Goal: Transaction & Acquisition: Purchase product/service

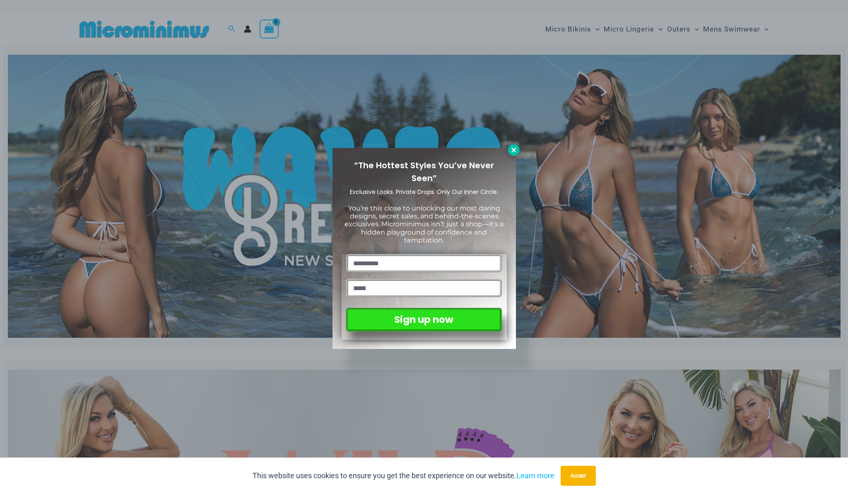
click at [515, 146] on icon at bounding box center [513, 149] width 7 height 7
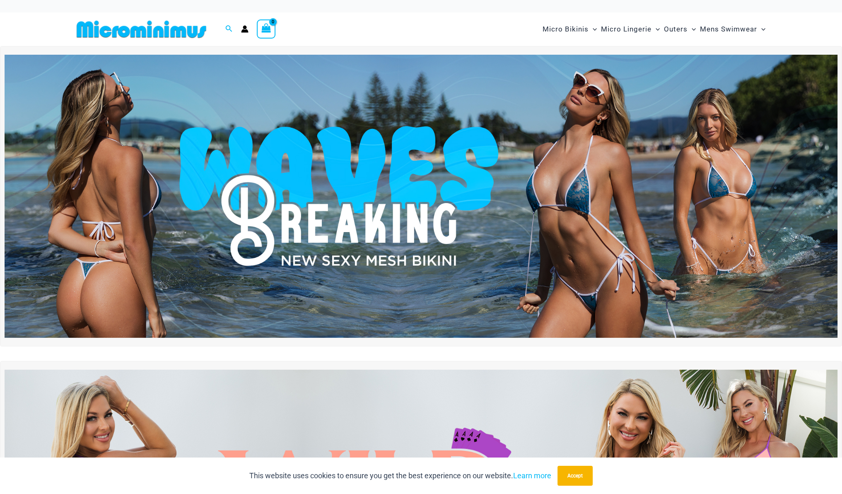
click at [403, 351] on div "Shop The Latest Release Now!" at bounding box center [421, 369] width 842 height 647
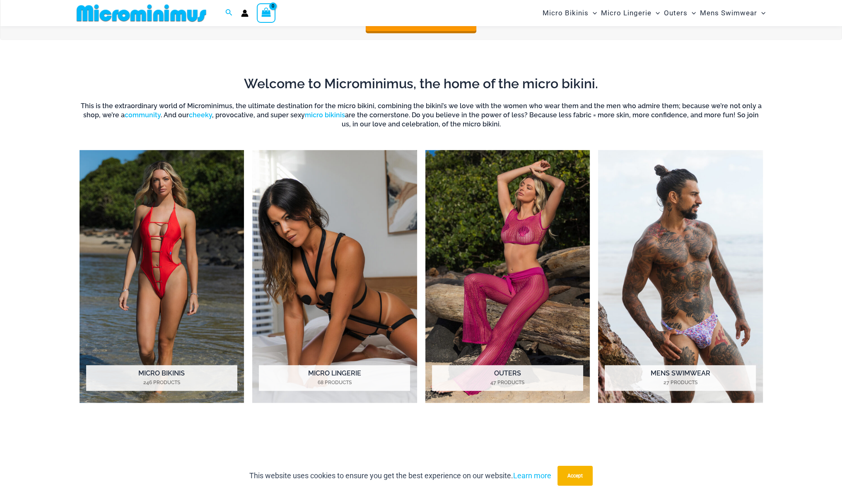
scroll to position [646, 0]
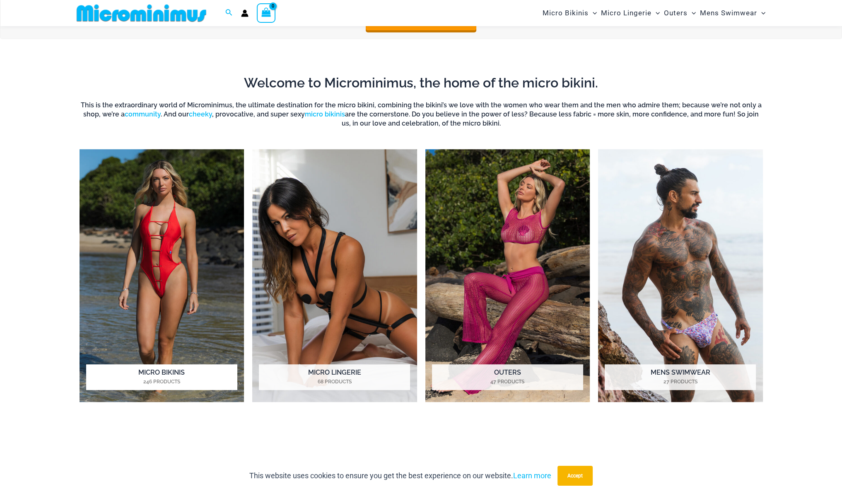
click at [187, 233] on img "Visit product category Micro Bikinis" at bounding box center [162, 275] width 165 height 253
click at [310, 204] on img "Visit product category Micro Lingerie" at bounding box center [334, 275] width 165 height 253
